Goal: Feedback & Contribution: Leave review/rating

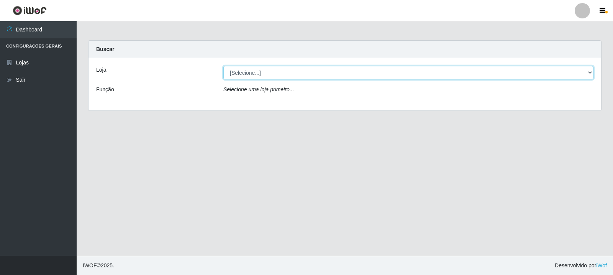
click at [304, 72] on select "[Selecione...] Rede Compras Supermercados - LOJA 3" at bounding box center [408, 72] width 370 height 13
select select "162"
click at [223, 66] on select "[Selecione...] Rede Compras Supermercados - LOJA 3" at bounding box center [408, 72] width 370 height 13
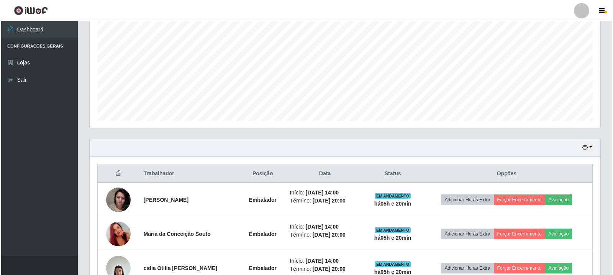
scroll to position [200, 0]
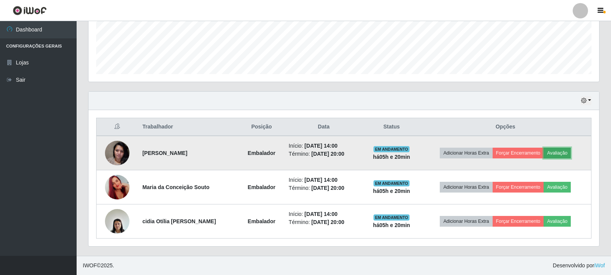
click at [565, 150] on button "Avaliação" at bounding box center [557, 153] width 27 height 11
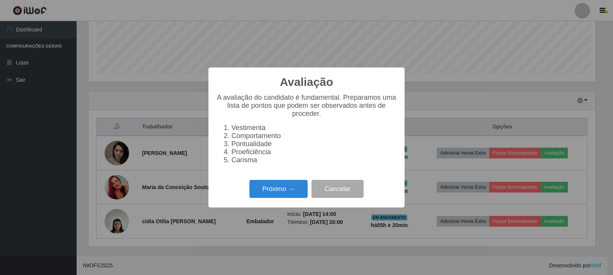
scroll to position [159, 507]
click at [299, 189] on button "Próximo →" at bounding box center [279, 189] width 58 height 18
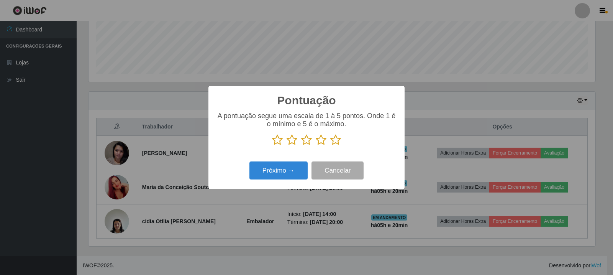
scroll to position [383155, 382807]
click at [333, 145] on icon at bounding box center [335, 139] width 11 height 11
click at [330, 146] on input "radio" at bounding box center [330, 146] width 0 height 0
click at [291, 172] on button "Próximo →" at bounding box center [279, 170] width 58 height 18
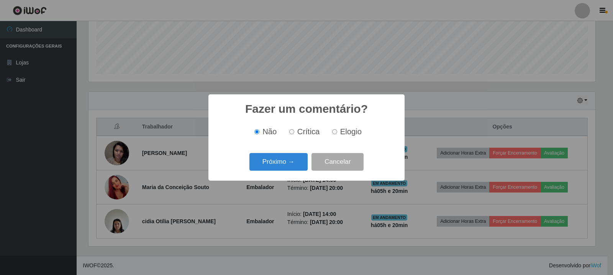
drag, startPoint x: 332, startPoint y: 130, endPoint x: 315, endPoint y: 143, distance: 20.5
click at [332, 130] on input "Elogio" at bounding box center [334, 131] width 5 height 5
radio input "true"
click at [286, 162] on button "Próximo →" at bounding box center [279, 162] width 58 height 18
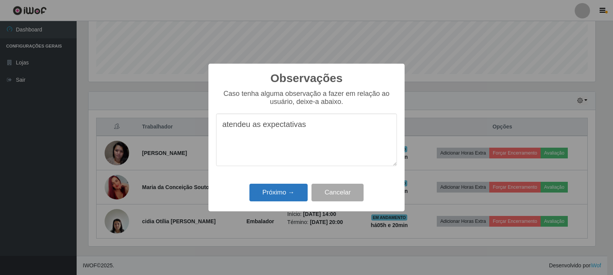
type textarea "atendeu as expectativas"
click at [283, 187] on button "Próximo →" at bounding box center [279, 193] width 58 height 18
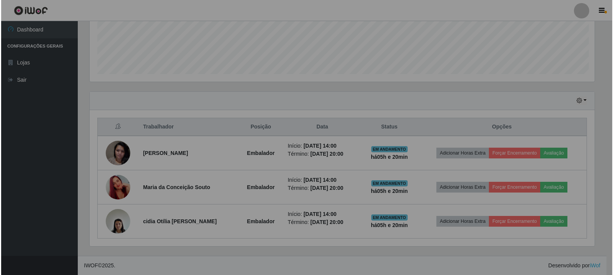
scroll to position [159, 511]
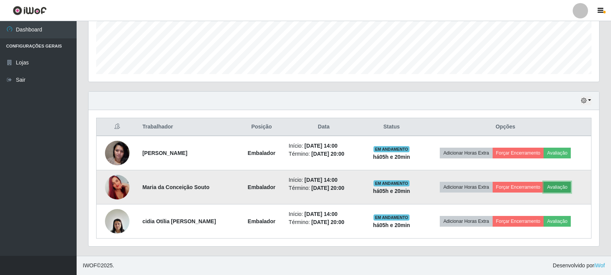
click at [564, 186] on button "Avaliação" at bounding box center [557, 187] width 27 height 11
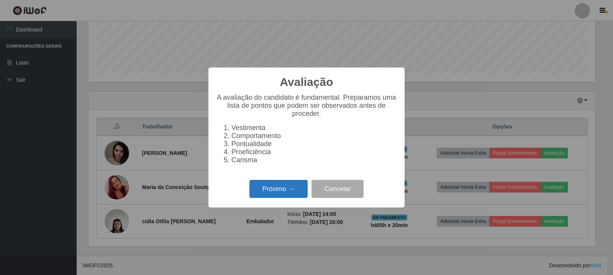
click at [286, 195] on button "Próximo →" at bounding box center [279, 189] width 58 height 18
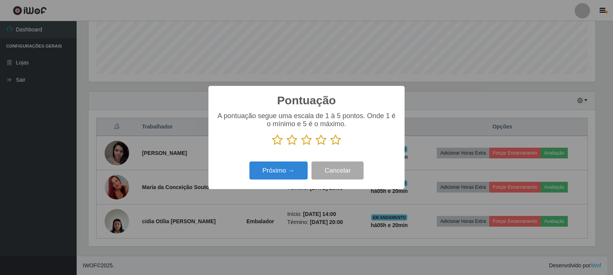
click at [341, 141] on p at bounding box center [306, 139] width 181 height 11
click at [334, 143] on icon at bounding box center [335, 139] width 11 height 11
click at [330, 146] on input "radio" at bounding box center [330, 146] width 0 height 0
click at [293, 165] on button "Próximo →" at bounding box center [279, 170] width 58 height 18
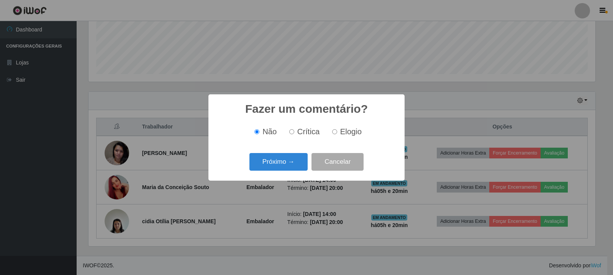
click at [333, 133] on input "Elogio" at bounding box center [334, 131] width 5 height 5
radio input "true"
click at [278, 165] on button "Próximo →" at bounding box center [279, 162] width 58 height 18
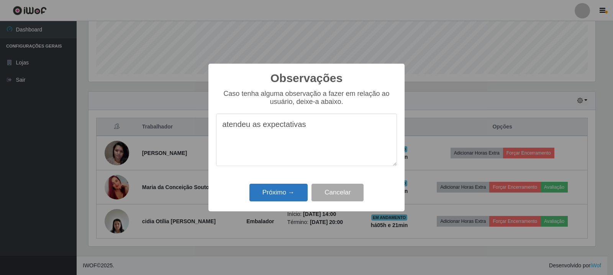
type textarea "atendeu as expectativas"
click at [278, 199] on button "Próximo →" at bounding box center [279, 193] width 58 height 18
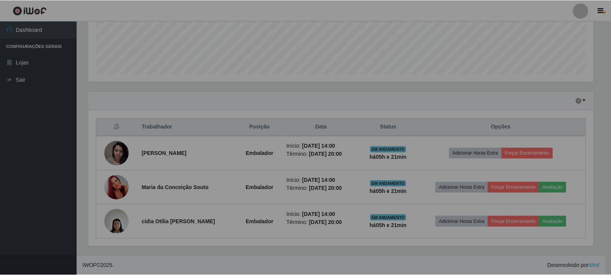
scroll to position [159, 511]
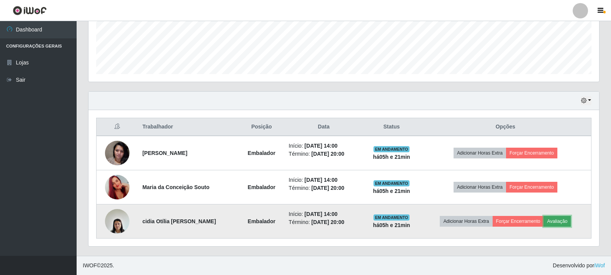
click at [556, 220] on button "Avaliação" at bounding box center [557, 221] width 27 height 11
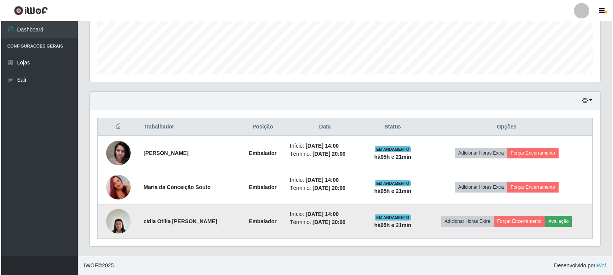
scroll to position [159, 507]
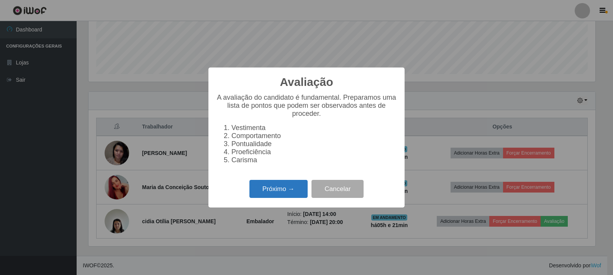
click at [280, 190] on button "Próximo →" at bounding box center [279, 189] width 58 height 18
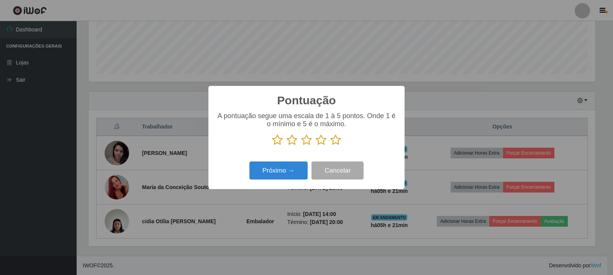
click at [335, 140] on icon at bounding box center [335, 139] width 11 height 11
click at [330, 146] on input "radio" at bounding box center [330, 146] width 0 height 0
click at [299, 170] on button "Próximo →" at bounding box center [279, 170] width 58 height 18
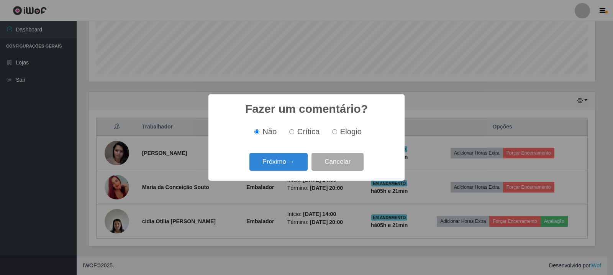
click at [331, 133] on label "Elogio" at bounding box center [345, 131] width 33 height 9
click at [332, 133] on input "Elogio" at bounding box center [334, 131] width 5 height 5
radio input "true"
click at [292, 162] on button "Próximo →" at bounding box center [279, 162] width 58 height 18
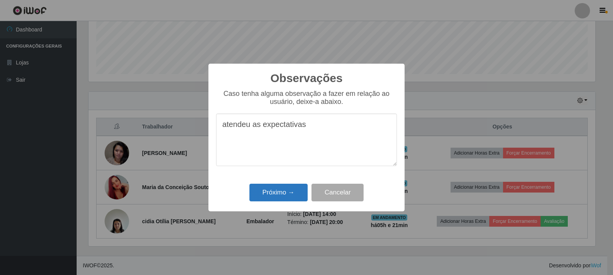
type textarea "atendeu as expectativas"
click at [290, 194] on button "Próximo →" at bounding box center [279, 193] width 58 height 18
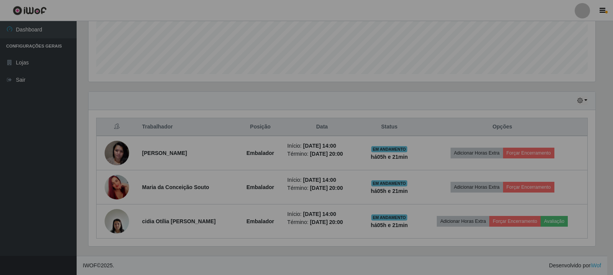
scroll to position [159, 511]
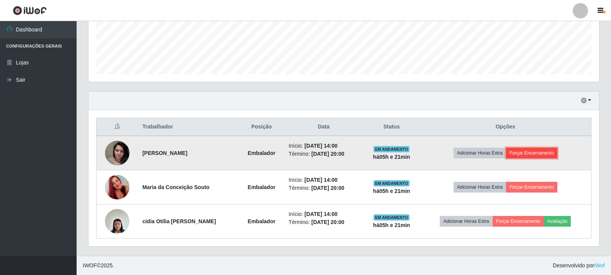
click at [528, 154] on button "Forçar Encerramento" at bounding box center [531, 153] width 51 height 11
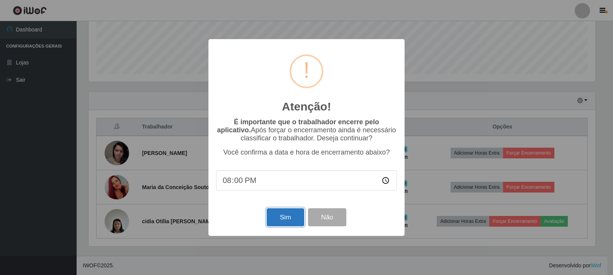
click at [285, 214] on button "Sim" at bounding box center [285, 217] width 37 height 18
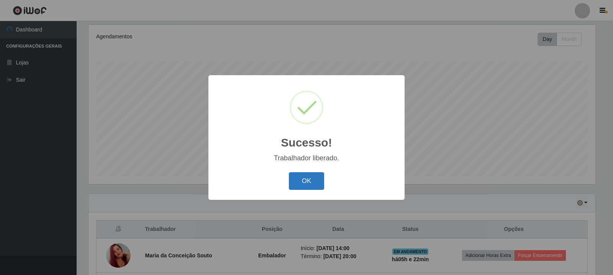
click at [297, 181] on button "OK" at bounding box center [307, 181] width 36 height 18
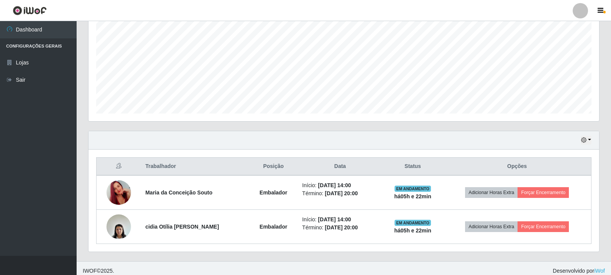
scroll to position [166, 0]
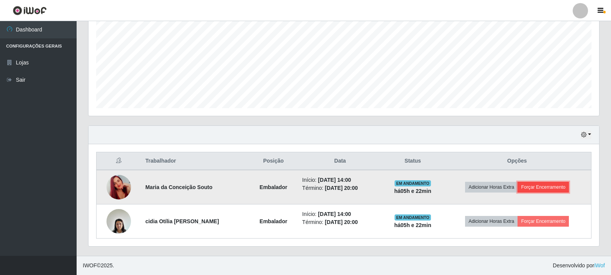
click at [528, 185] on button "Forçar Encerramento" at bounding box center [543, 187] width 51 height 11
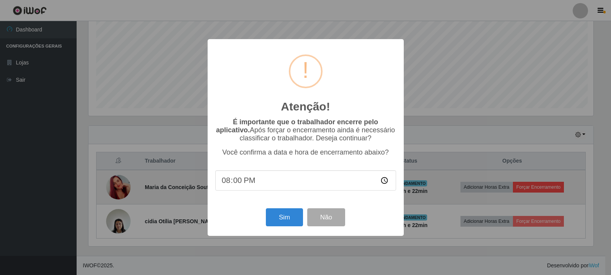
scroll to position [159, 507]
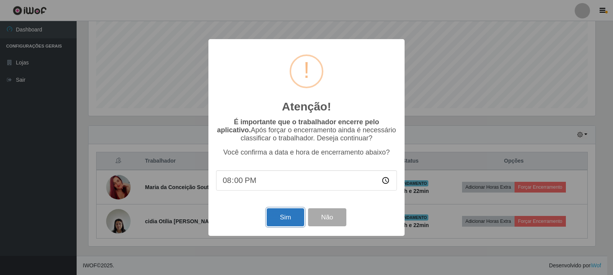
click at [280, 221] on button "Sim" at bounding box center [285, 217] width 37 height 18
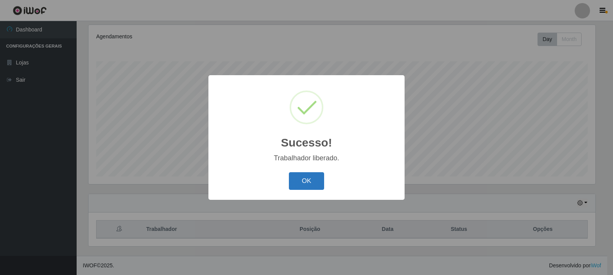
click at [303, 179] on button "OK" at bounding box center [307, 181] width 36 height 18
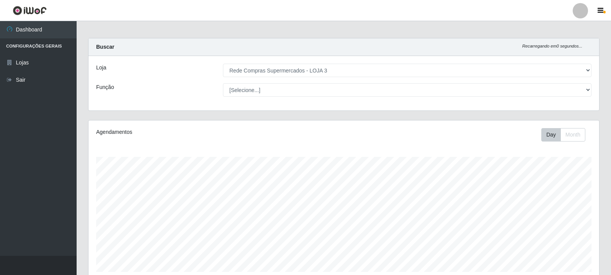
scroll to position [98, 0]
